Goal: Find specific page/section: Find specific page/section

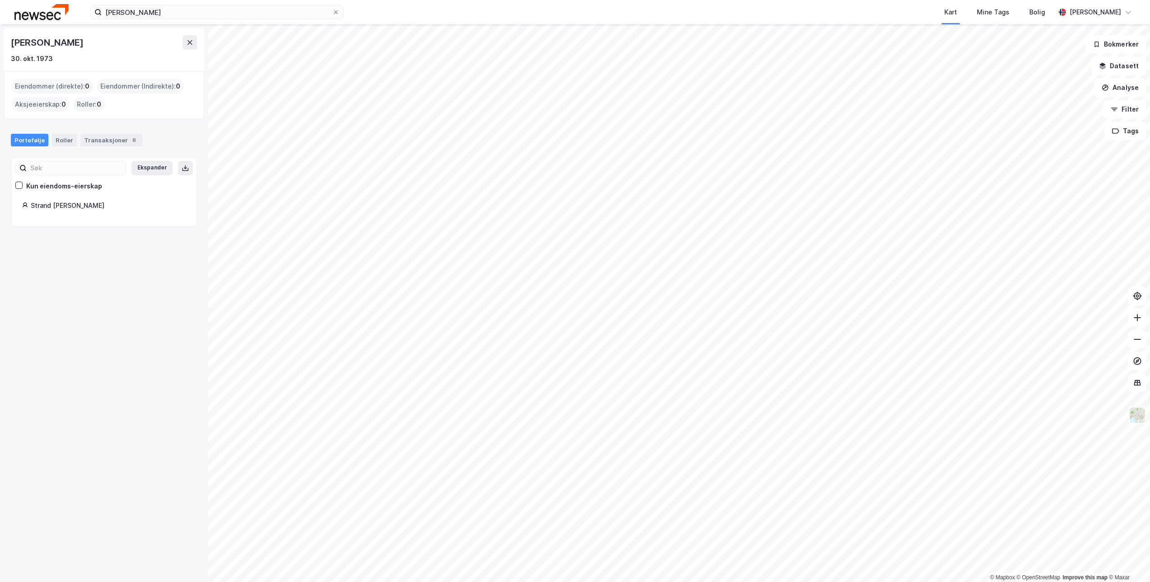
click at [40, 16] on img at bounding box center [41, 12] width 54 height 16
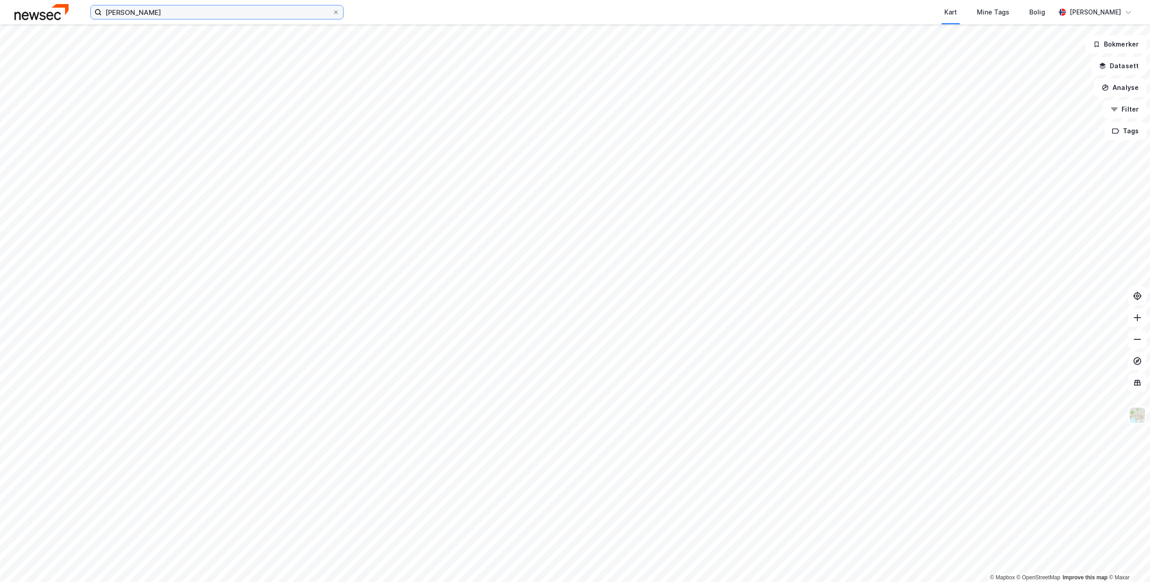
click at [174, 14] on input "[PERSON_NAME]" at bounding box center [217, 12] width 230 height 14
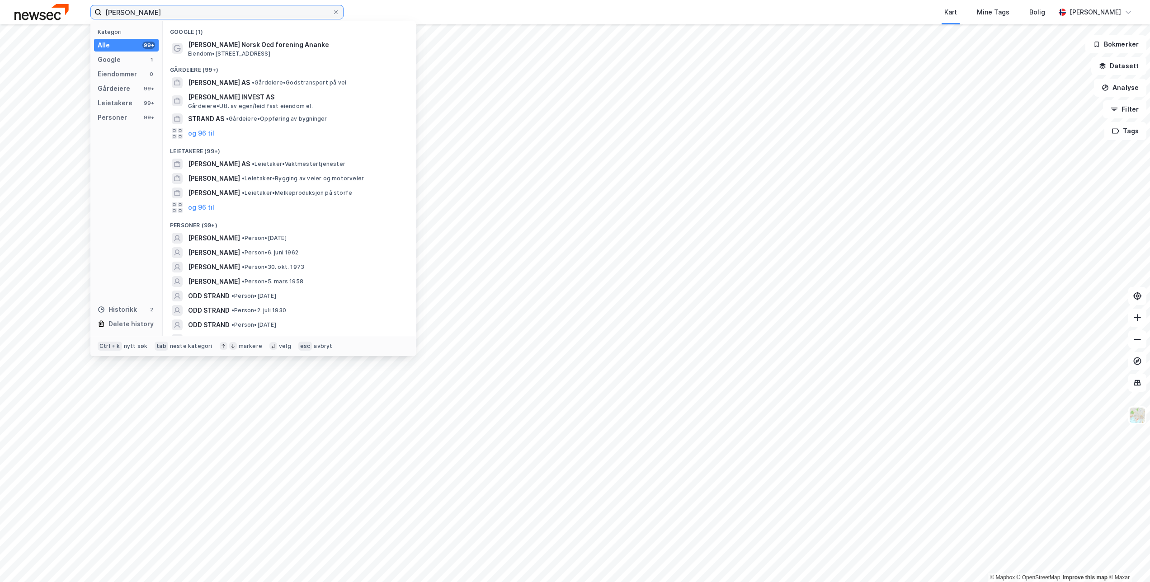
click at [174, 14] on input "[PERSON_NAME]" at bounding box center [217, 12] width 230 height 14
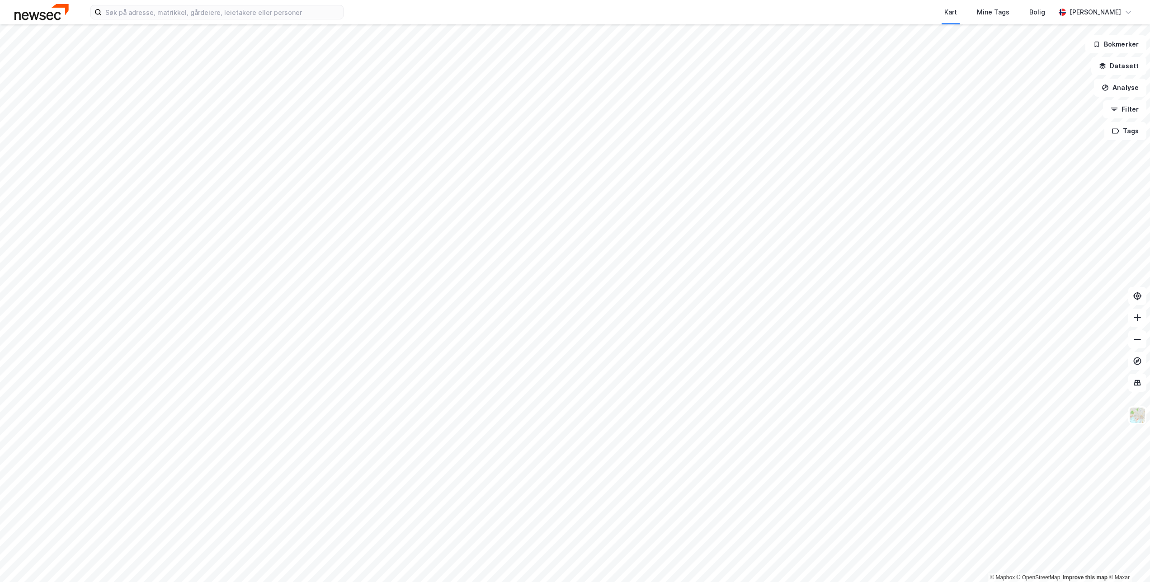
click at [44, 7] on img at bounding box center [41, 12] width 54 height 16
